Goal: Information Seeking & Learning: Learn about a topic

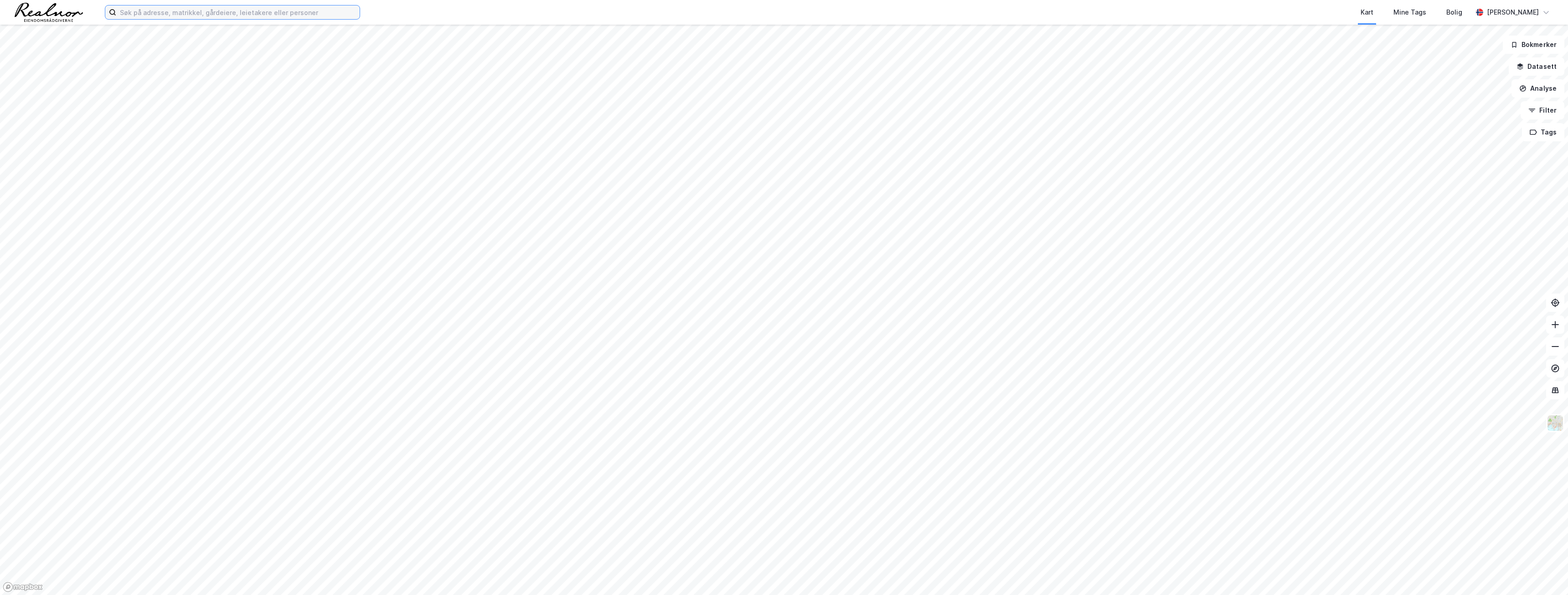
click at [206, 12] on input at bounding box center [237, 12] width 243 height 13
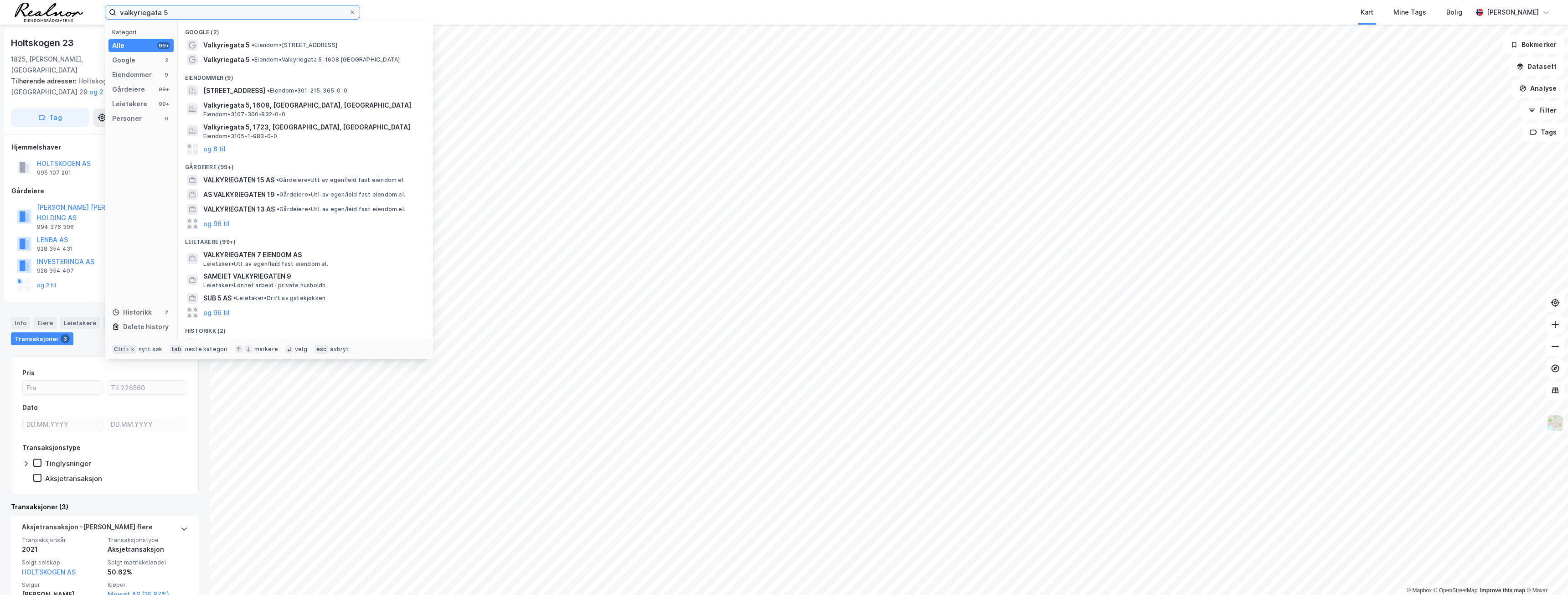
type input "valkyriegata 5"
click at [244, 82] on div "Eiendommer (9)" at bounding box center [306, 75] width 255 height 17
click at [244, 89] on span "[STREET_ADDRESS]" at bounding box center [234, 91] width 62 height 11
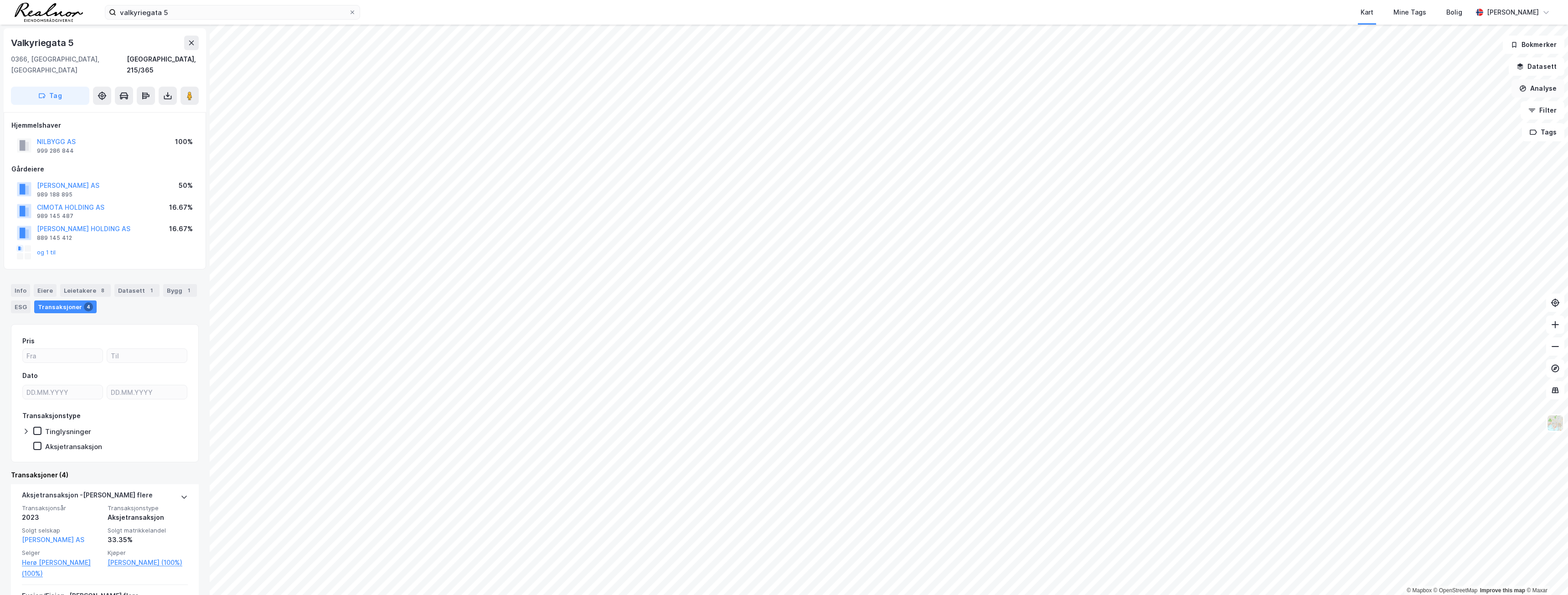
click at [1550, 93] on button "Analyse" at bounding box center [1537, 88] width 53 height 19
click at [1543, 70] on button "Datasett" at bounding box center [1536, 66] width 56 height 19
click at [1421, 90] on div "Kartlag" at bounding box center [1482, 89] width 149 height 11
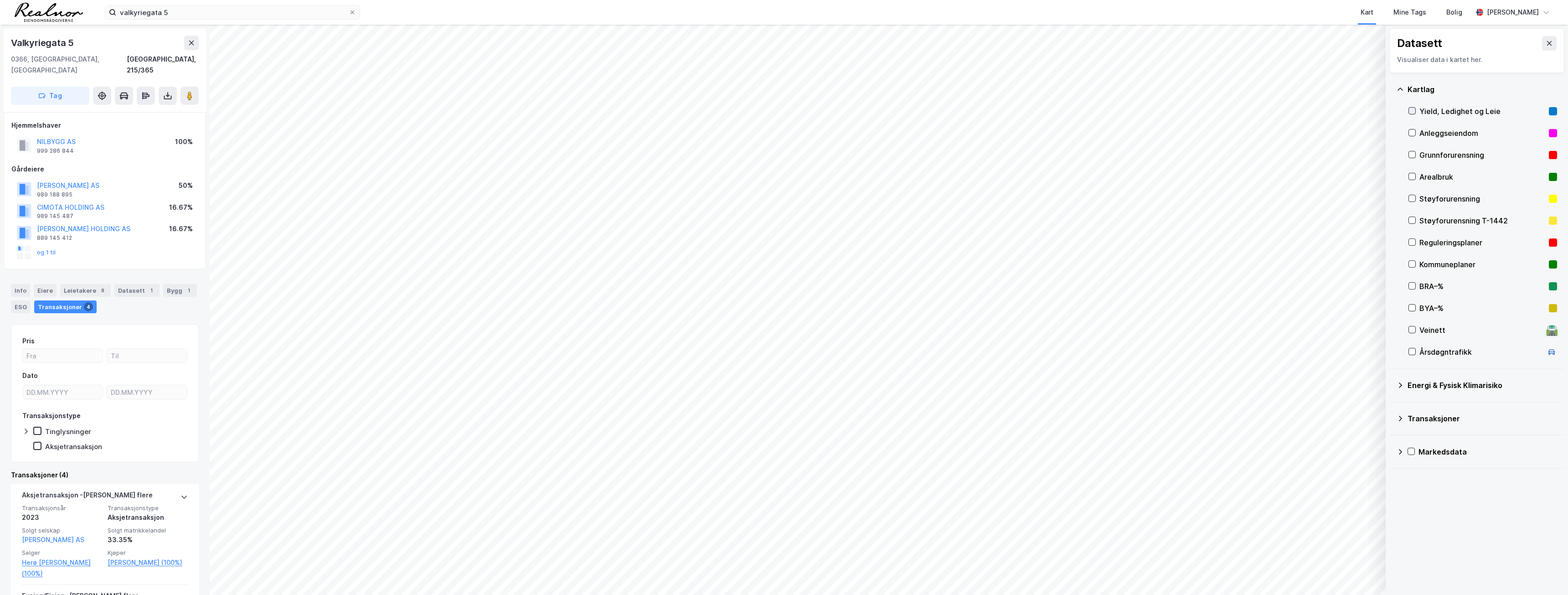
click at [1412, 109] on icon at bounding box center [1412, 111] width 6 height 6
click at [1411, 112] on icon at bounding box center [1412, 111] width 6 height 6
